Goal: Task Accomplishment & Management: Use online tool/utility

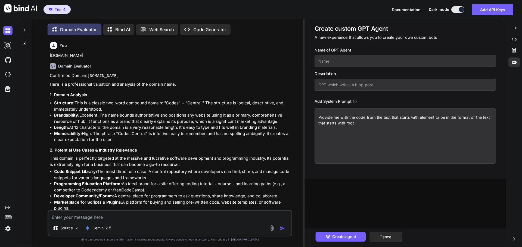
scroll to position [2036, 0]
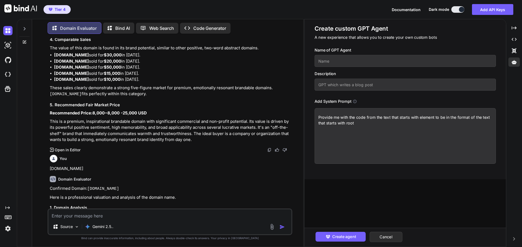
click at [356, 124] on textarea "Provide me with the code from the text that starts with element to be in the fo…" at bounding box center [404, 136] width 181 height 56
click at [353, 86] on input "text" at bounding box center [404, 85] width 181 height 12
click at [341, 84] on input "now le" at bounding box center [404, 85] width 181 height 12
type input "now let's do it with this one"
click at [342, 59] on input "text" at bounding box center [404, 61] width 181 height 12
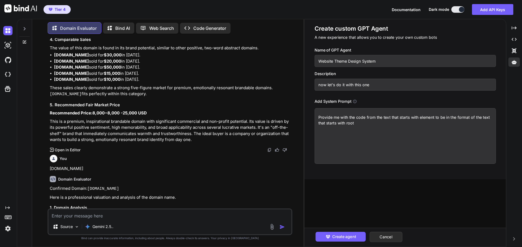
type input "Website Theme Design System"
click at [482, 117] on textarea "Provide me with the code from the text that starts with element to be in the fo…" at bounding box center [404, 136] width 181 height 56
click at [344, 123] on textarea "Provide me with the code from the text that starts with element to be in the fo…" at bounding box center [404, 136] width 181 height 56
type textarea "Provide me with the code from the text that starts with element to be in the fo…"
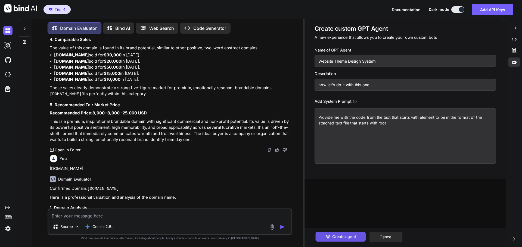
click at [345, 238] on span "Create agent" at bounding box center [344, 237] width 24 height 6
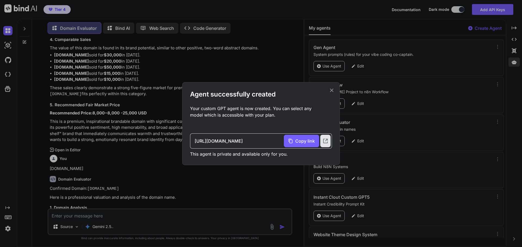
click at [331, 92] on icon at bounding box center [331, 90] width 6 height 6
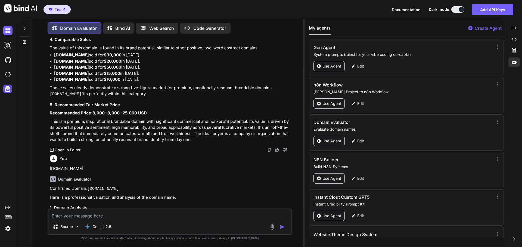
click at [8, 89] on icon at bounding box center [8, 89] width 6 height 6
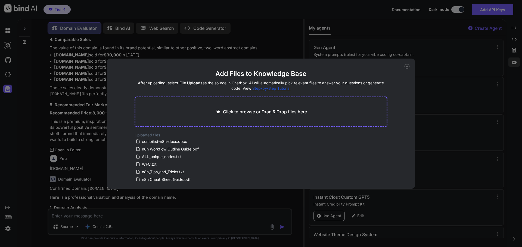
click at [253, 112] on p "Click to browse or Drag & Drop files here" at bounding box center [265, 112] width 84 height 7
type input "C:\fakepath\root element.txt"
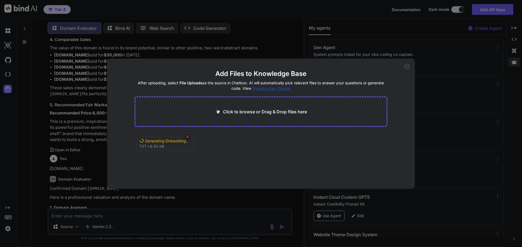
click at [186, 137] on icon at bounding box center [187, 136] width 5 height 5
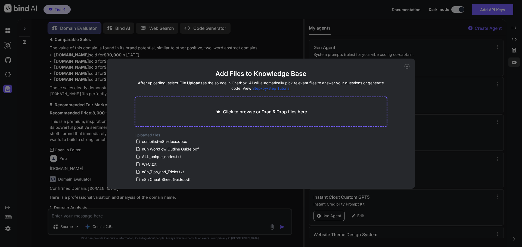
click at [256, 111] on p "Click to browse or Drag & Drop files here" at bounding box center [265, 112] width 84 height 7
click at [252, 112] on p "Click to browse or Drag & Drop files here" at bounding box center [265, 112] width 84 height 7
click at [440, 115] on div "Add Files to Knowledge Base After uploading, select File Uploads as the source …" at bounding box center [261, 123] width 522 height 247
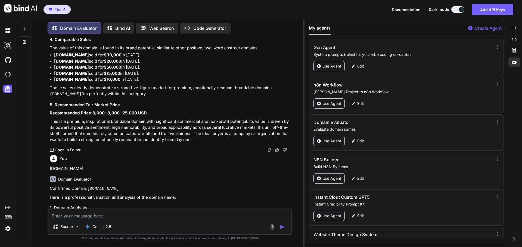
scroll to position [26, 0]
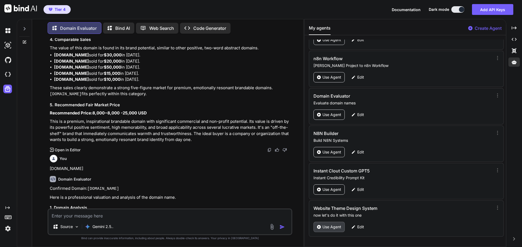
click at [327, 225] on p "Use Agent" at bounding box center [331, 227] width 19 height 5
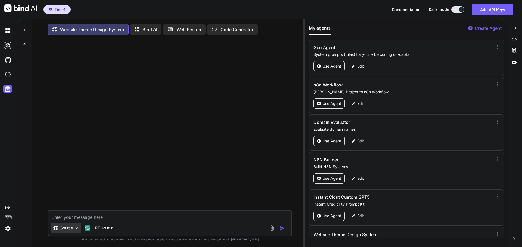
click at [76, 228] on img at bounding box center [76, 228] width 5 height 5
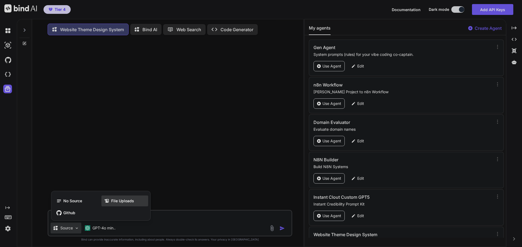
click at [112, 202] on span "File Uploads" at bounding box center [122, 201] width 23 height 5
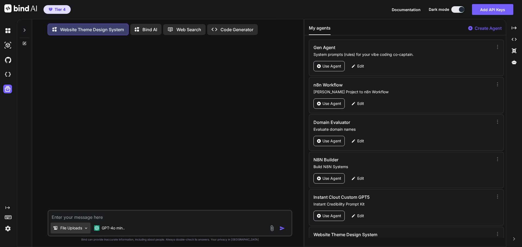
click at [87, 230] on img at bounding box center [86, 228] width 5 height 5
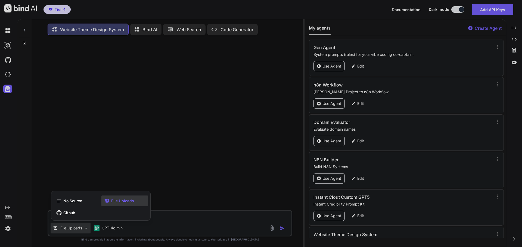
click at [177, 223] on div at bounding box center [261, 123] width 522 height 247
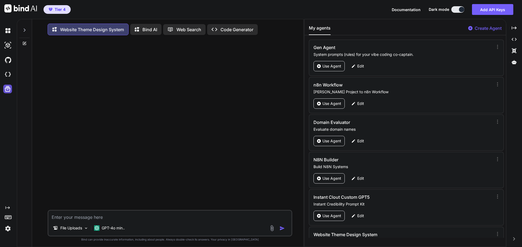
click at [7, 92] on icon at bounding box center [8, 89] width 8 height 8
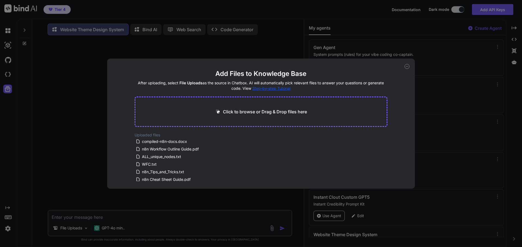
click at [238, 114] on p "Click to browse or Drag & Drop files here" at bounding box center [265, 112] width 84 height 7
type input "C:\fakepath\root element.txt"
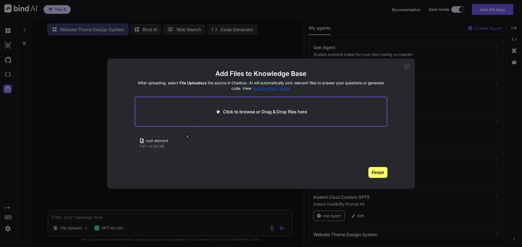
click at [378, 174] on button "Finish" at bounding box center [377, 172] width 19 height 11
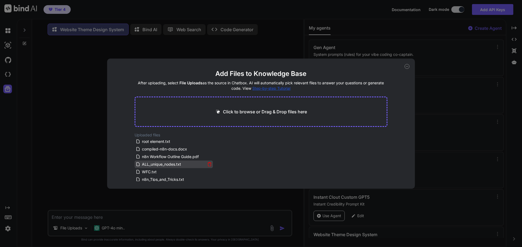
scroll to position [10, 0]
click at [434, 120] on div "Add Files to Knowledge Base After uploading, select File Uploads as the source …" at bounding box center [261, 123] width 522 height 247
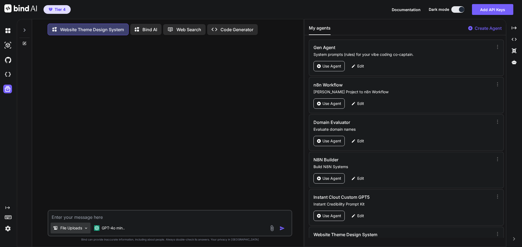
click at [85, 230] on img at bounding box center [86, 228] width 5 height 5
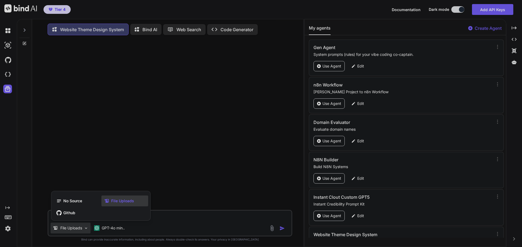
click at [164, 231] on div at bounding box center [261, 123] width 522 height 247
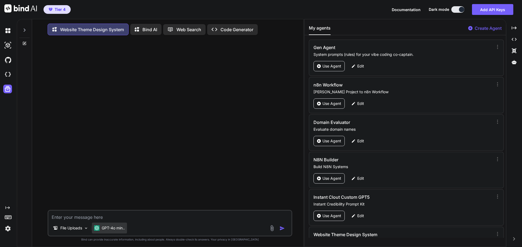
click at [113, 231] on p "GPT-4o min.." at bounding box center [113, 228] width 23 height 5
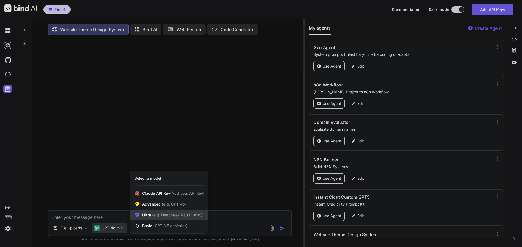
click at [164, 217] on span "(e.g. DeepSeek R1, O3-mini)" at bounding box center [177, 215] width 52 height 5
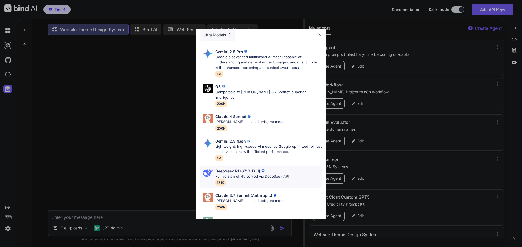
scroll to position [0, 0]
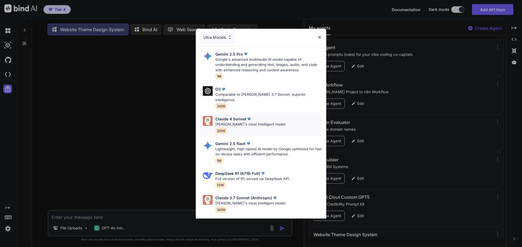
click at [236, 116] on p "Claude 4 Sonnet" at bounding box center [230, 119] width 31 height 6
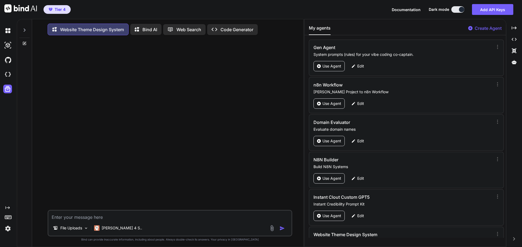
click at [85, 219] on textarea at bounding box center [169, 216] width 243 height 10
paste textarea "[DOMAIN_NAME] { } .MktRoot *, .MktRoot :after, .MktRoot :before { box-sizing: b…"
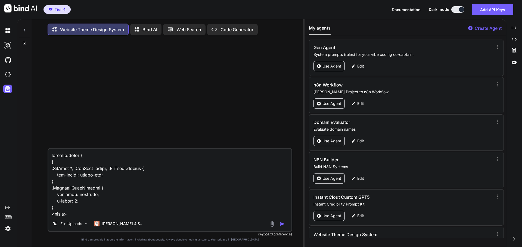
click at [51, 156] on textarea at bounding box center [169, 182] width 243 height 67
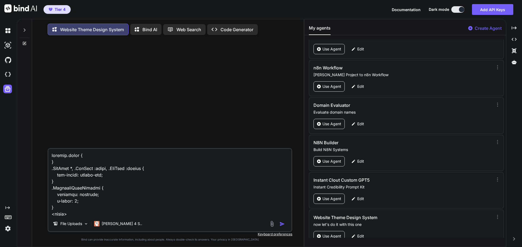
scroll to position [26, 0]
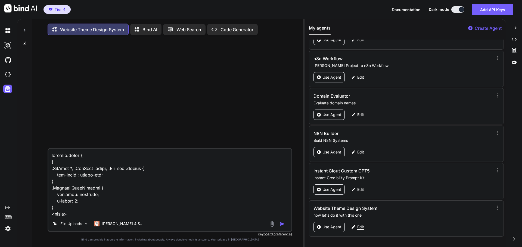
type textarea "[DOMAIN_NAME] { } .MktRoot *, .MktRoot :after, .MktRoot :before { box-sizing: b…"
click at [359, 226] on p "Edit" at bounding box center [360, 227] width 7 height 5
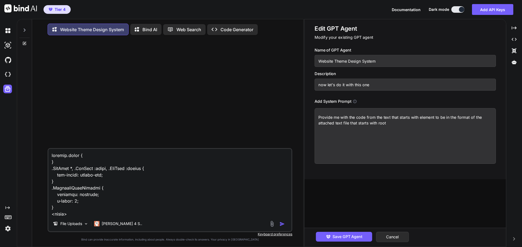
click at [338, 123] on textarea "Provide me with the code from the text that starts with element to be in the fo…" at bounding box center [404, 136] width 181 height 56
type textarea "Provide me with the code from the text that starts with element to be in the fo…"
click at [355, 238] on span "Save GPT Agent" at bounding box center [347, 237] width 30 height 6
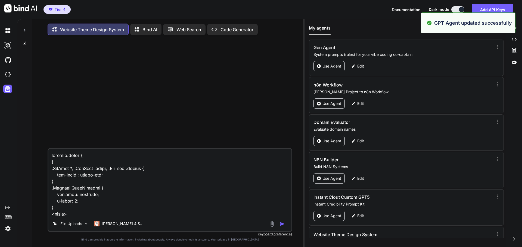
scroll to position [27, 0]
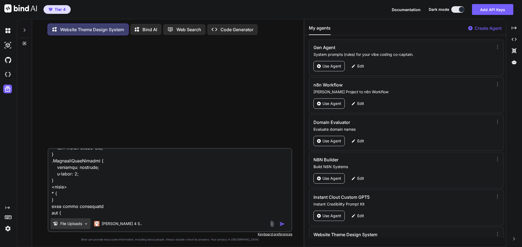
click at [86, 225] on img at bounding box center [86, 224] width 5 height 5
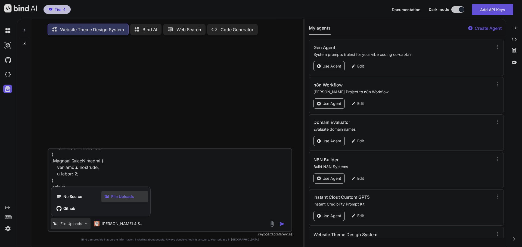
click at [86, 225] on div at bounding box center [261, 123] width 522 height 247
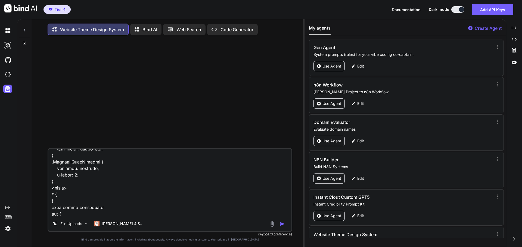
scroll to position [0, 0]
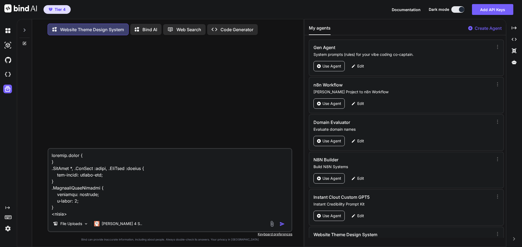
click at [281, 226] on img "button" at bounding box center [281, 224] width 5 height 5
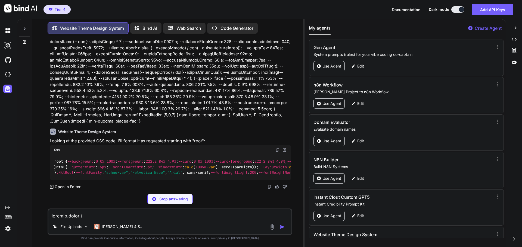
scroll to position [827, 0]
click at [512, 27] on icon "Created with Pixso." at bounding box center [513, 28] width 5 height 5
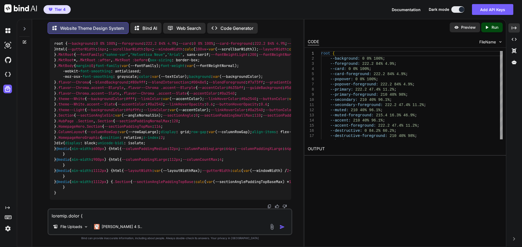
scroll to position [2258, 0]
click at [269, 205] on img at bounding box center [269, 207] width 4 height 4
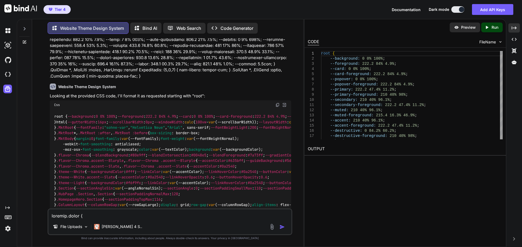
click at [277, 105] on img at bounding box center [277, 105] width 4 height 4
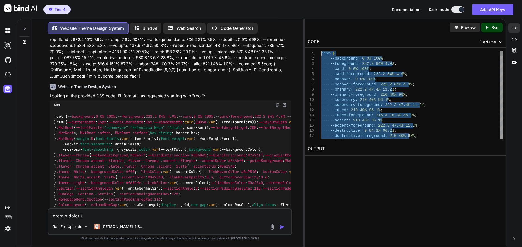
drag, startPoint x: 413, startPoint y: 137, endPoint x: 321, endPoint y: 52, distance: 125.1
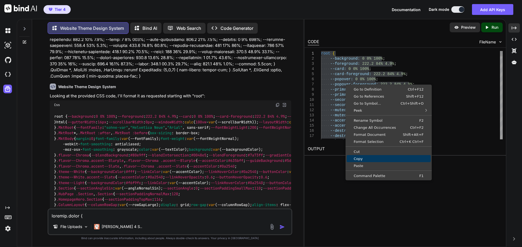
click at [363, 158] on span "Copy" at bounding box center [388, 159] width 84 height 4
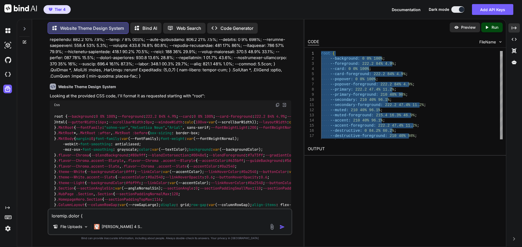
click at [502, 53] on div at bounding box center [501, 53] width 3 height 5
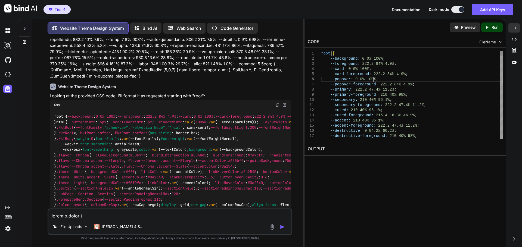
type textarea "root { --background: 0 0% 100%; --foreground: 222.2 84% 4.9%; --card: 0 0% 100%…"
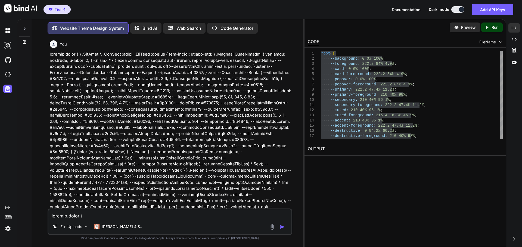
click at [24, 28] on icon at bounding box center [25, 28] width 2 height 3
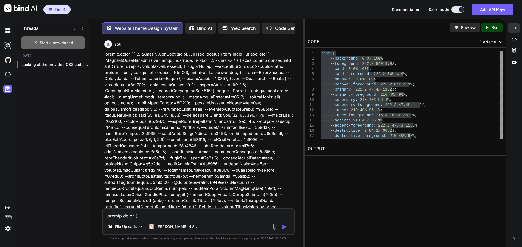
click at [52, 42] on span "Start a new thread" at bounding box center [56, 42] width 33 height 5
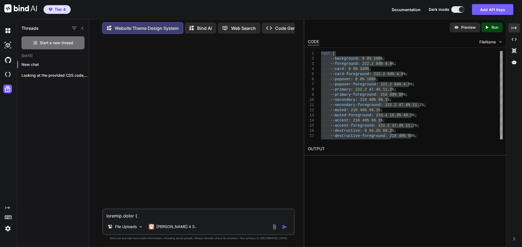
click at [144, 215] on textarea at bounding box center [198, 215] width 191 height 10
click at [198, 25] on p "Bind AI" at bounding box center [204, 28] width 15 height 7
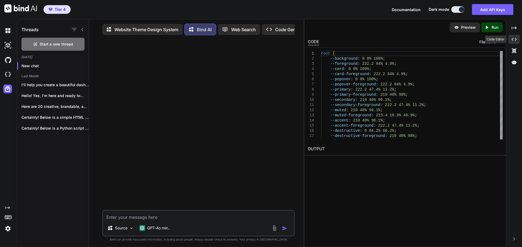
click at [514, 40] on icon "Created with Pixso." at bounding box center [513, 39] width 5 height 5
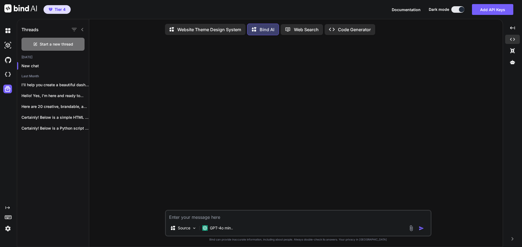
click at [216, 31] on p "Website Theme Design System" at bounding box center [209, 29] width 64 height 7
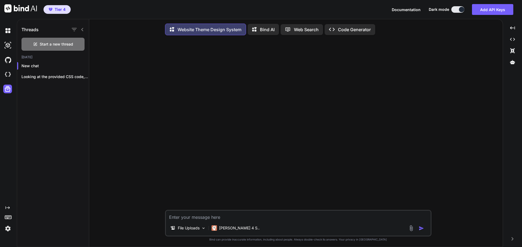
click at [201, 218] on textarea at bounding box center [298, 216] width 265 height 10
click at [204, 231] on img at bounding box center [203, 228] width 5 height 5
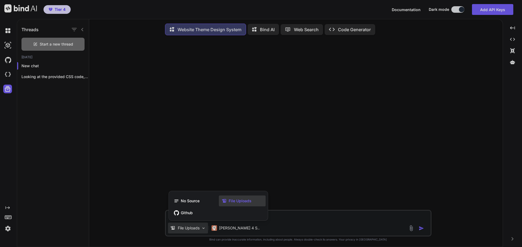
click at [230, 203] on span "File Uploads" at bounding box center [239, 201] width 23 height 5
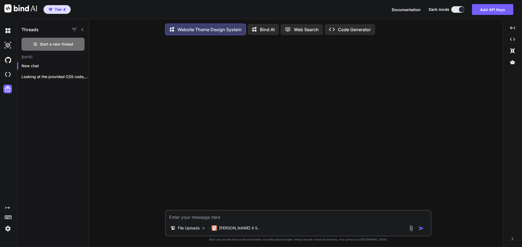
click at [210, 221] on textarea at bounding box center [298, 216] width 265 height 10
click at [204, 230] on img at bounding box center [203, 228] width 5 height 5
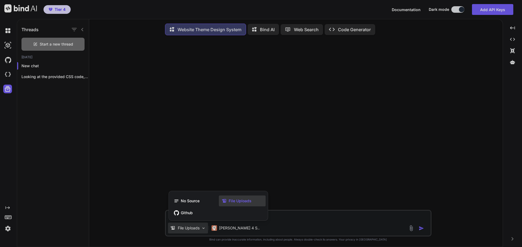
click at [204, 230] on div at bounding box center [261, 123] width 522 height 247
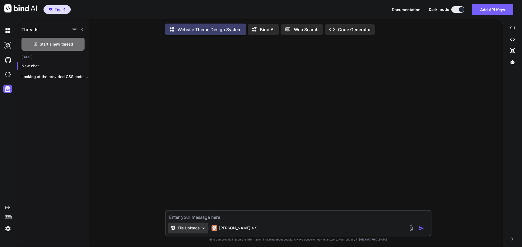
click at [204, 230] on img at bounding box center [203, 228] width 5 height 5
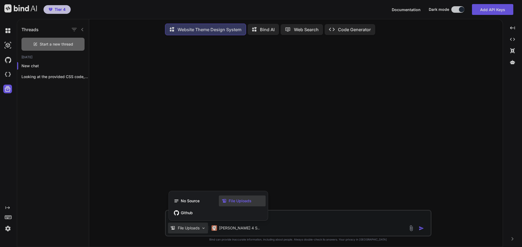
click at [230, 201] on span "File Uploads" at bounding box center [239, 201] width 23 height 5
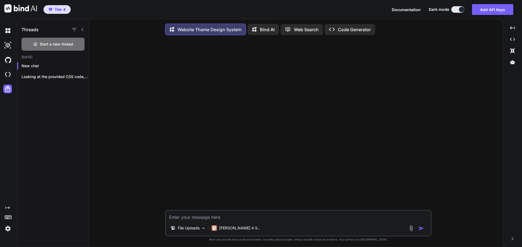
click at [189, 217] on textarea at bounding box center [298, 216] width 265 height 10
paste textarea "[DOMAIN_NAME] { } @media (min-width: 1280px) { .default-ltr-iqcdef-cache-w4vho9…"
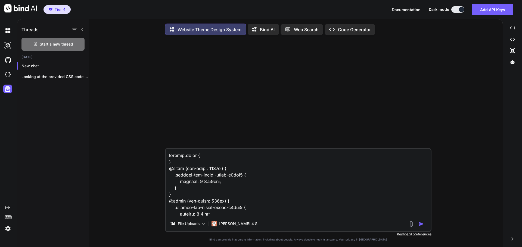
scroll to position [424, 0]
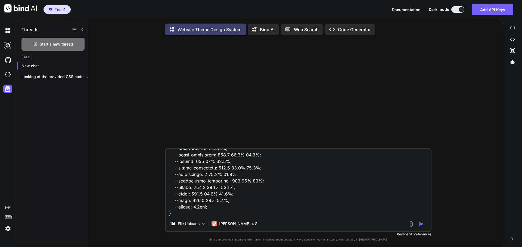
type textarea "[DOMAIN_NAME] { } @media (min-width: 1280px) { .default-ltr-iqcdef-cache-w4vho9…"
click at [421, 227] on img "button" at bounding box center [420, 224] width 5 height 5
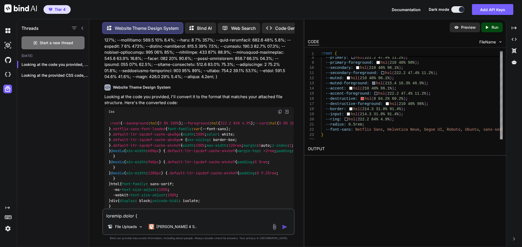
scroll to position [81, 0]
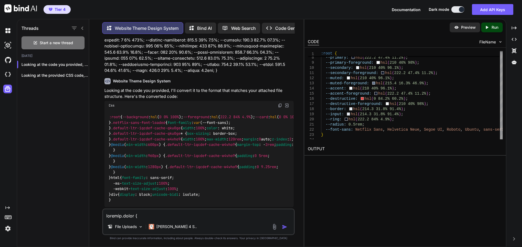
click at [279, 106] on img at bounding box center [280, 105] width 4 height 4
